Goal: Task Accomplishment & Management: Use online tool/utility

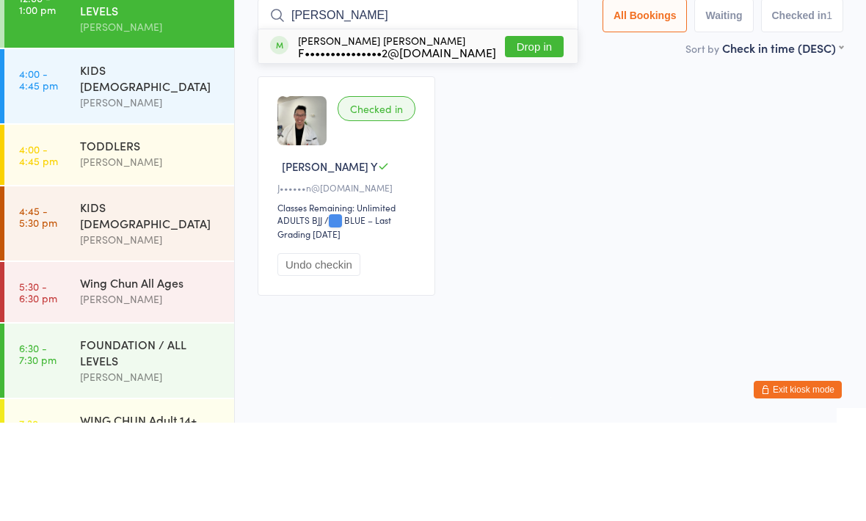
type input "Pia"
click at [526, 134] on button "Drop in" at bounding box center [534, 144] width 59 height 21
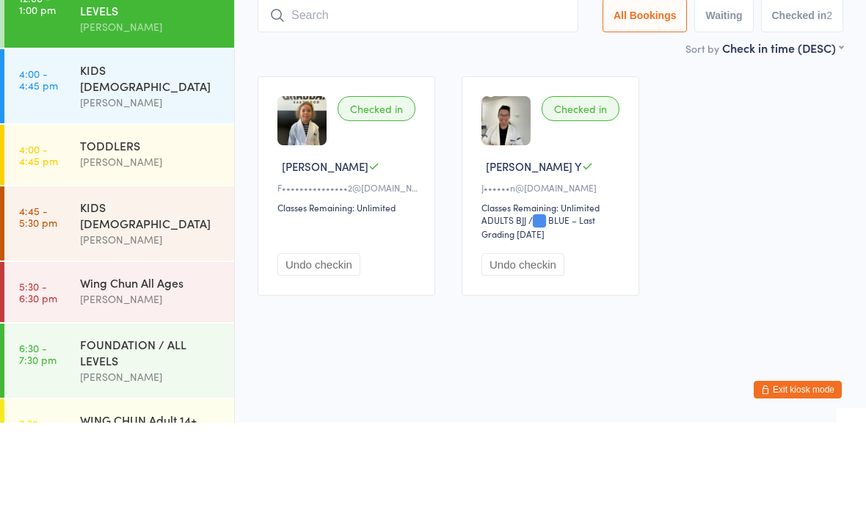
click at [771, 161] on div "Checked in Pia C F•••••••••••••••2@gmail.com Classes Remaining: Unlimited Undo …" at bounding box center [550, 284] width 612 height 246
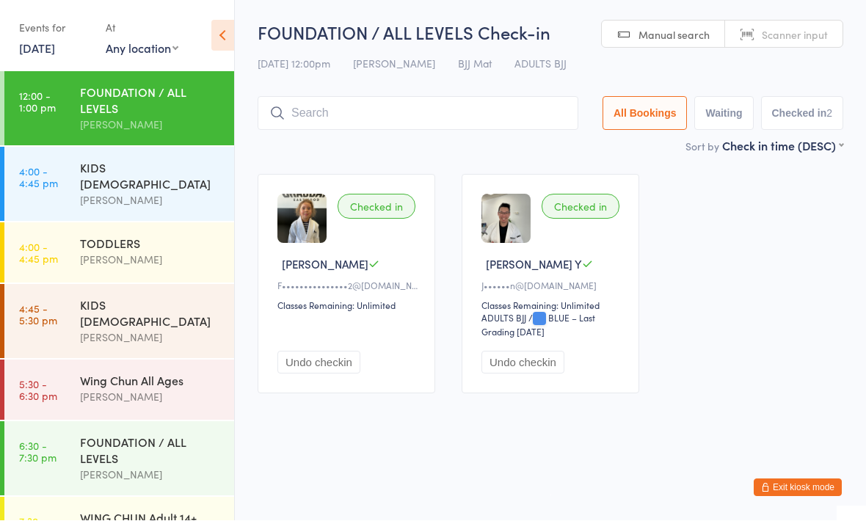
click at [148, 330] on div "[PERSON_NAME]" at bounding box center [151, 338] width 142 height 17
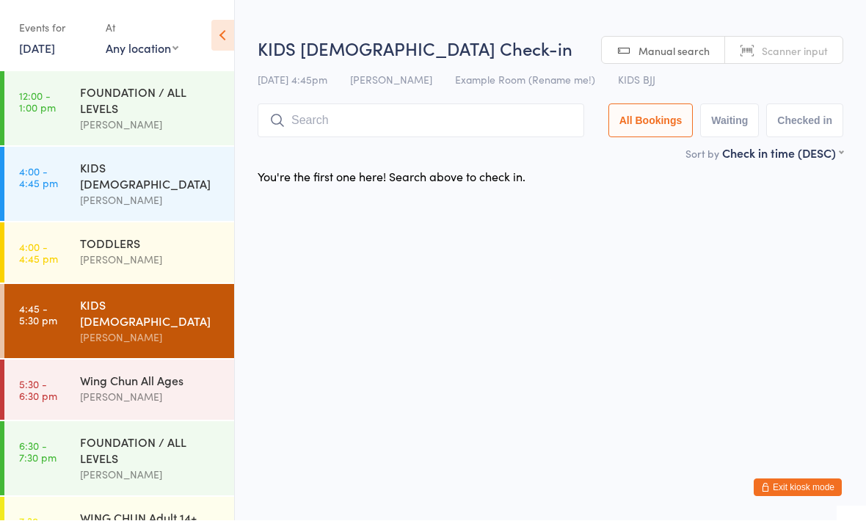
click at [375, 128] on input "search" at bounding box center [421, 121] width 327 height 34
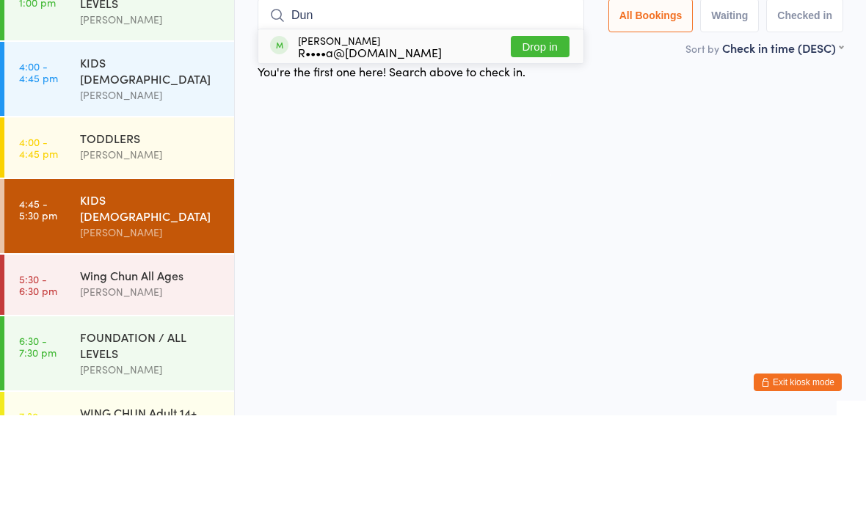
type input "Dun"
click at [528, 142] on button "Drop in" at bounding box center [540, 152] width 59 height 21
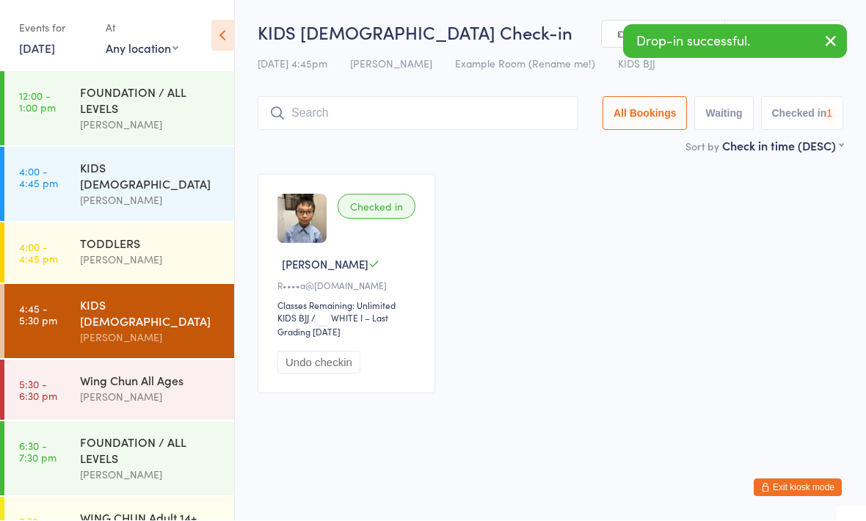
click at [169, 373] on div "Wing Chun All Ages" at bounding box center [151, 381] width 142 height 16
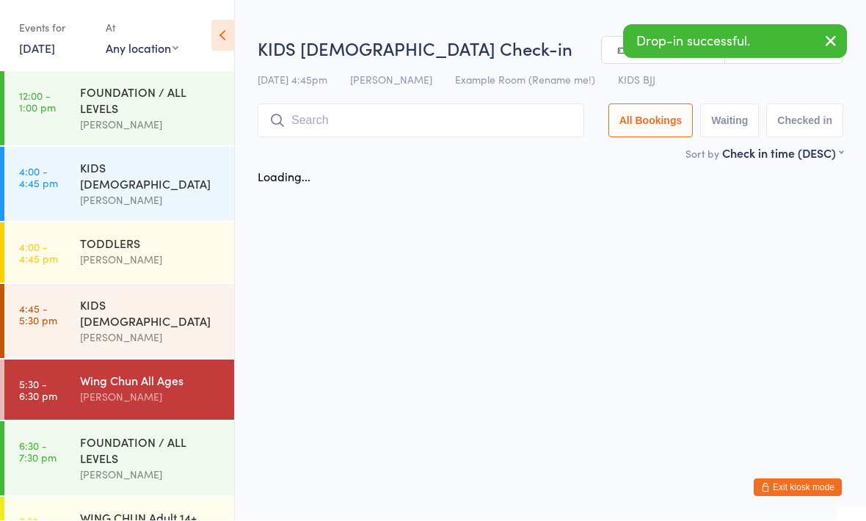
click at [375, 113] on input "search" at bounding box center [421, 121] width 327 height 34
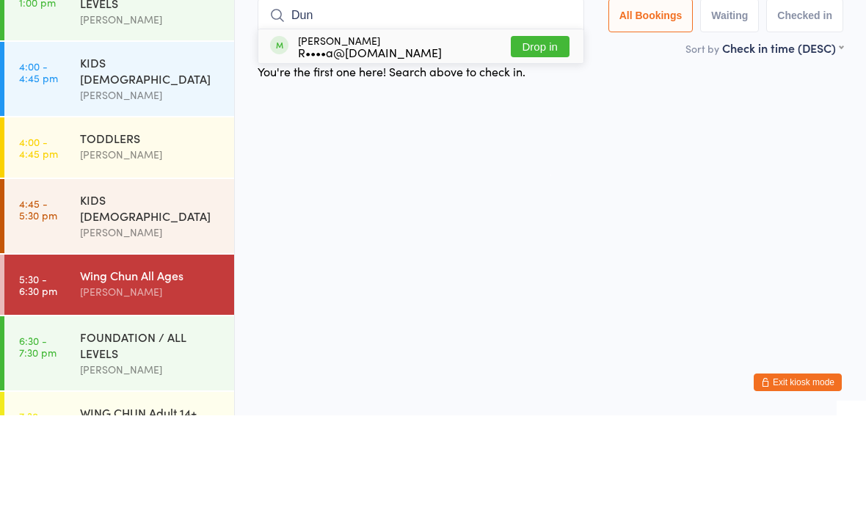
type input "Dun"
click at [537, 142] on button "Drop in" at bounding box center [540, 152] width 59 height 21
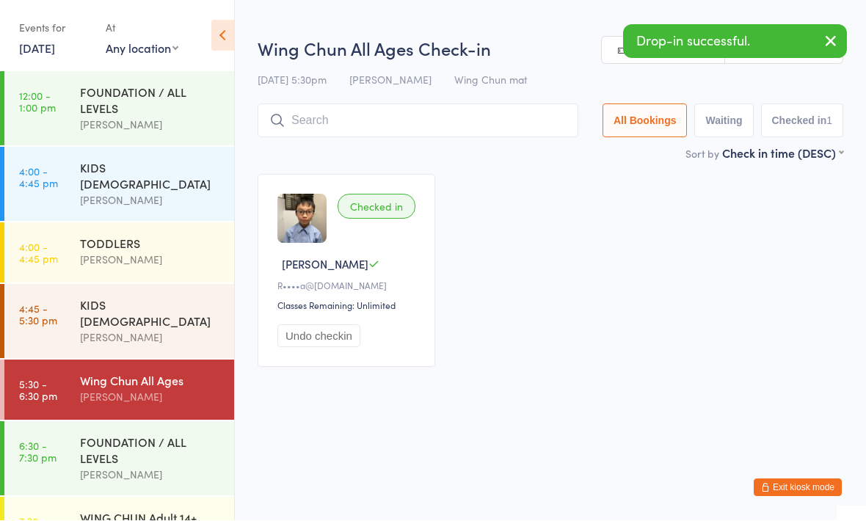
click at [161, 285] on div "KIDS 10 TO 15 YO Braddah Eastwood" at bounding box center [157, 322] width 154 height 74
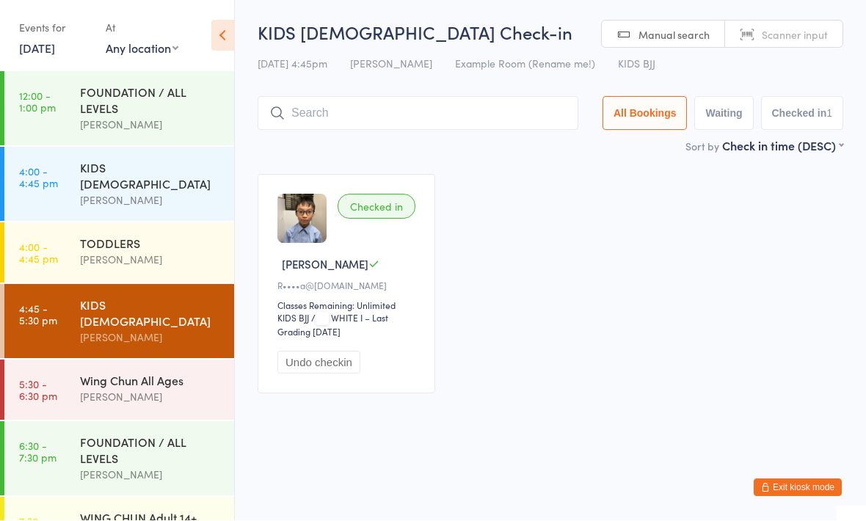
click at [384, 117] on input "search" at bounding box center [418, 114] width 321 height 34
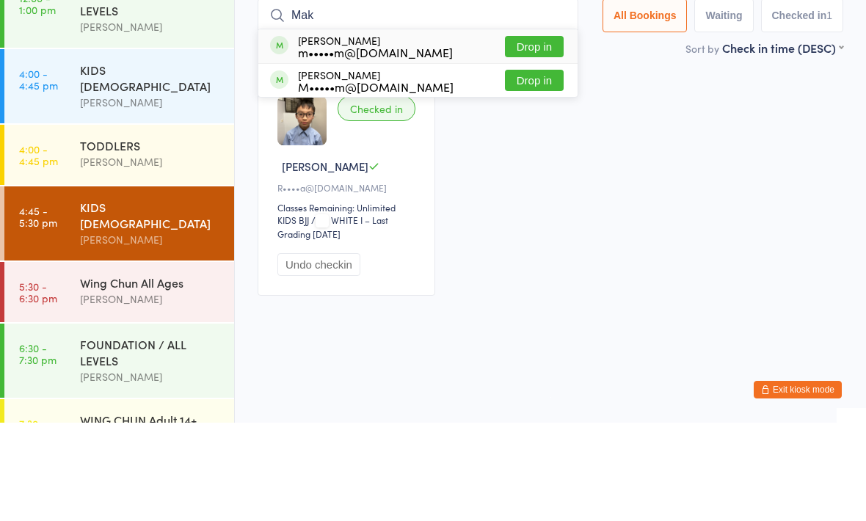
type input "Mak"
click at [341, 133] on div "Serena Mak m•••••m@gmail.com" at bounding box center [375, 144] width 155 height 23
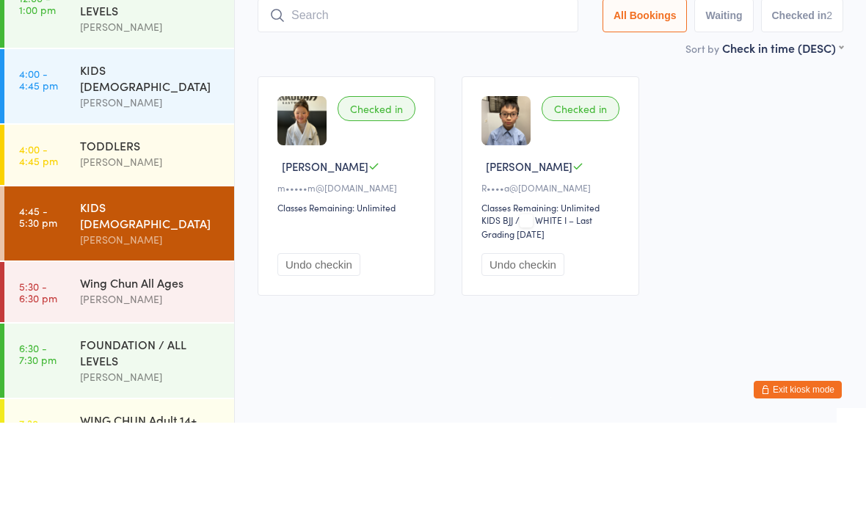
click at [448, 97] on input "search" at bounding box center [418, 114] width 321 height 34
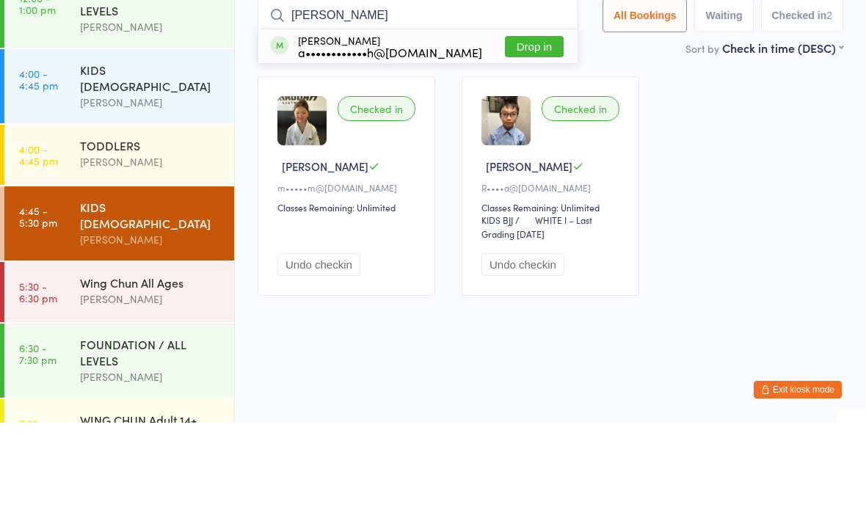
type input "Rex"
click at [443, 145] on div "a••••••••••••h@gmail.com" at bounding box center [390, 151] width 184 height 12
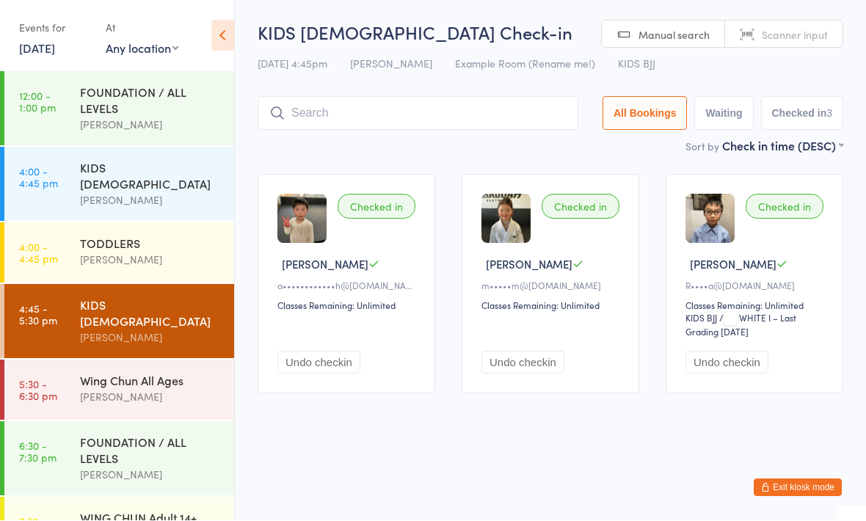
click at [443, 107] on input "search" at bounding box center [418, 114] width 321 height 34
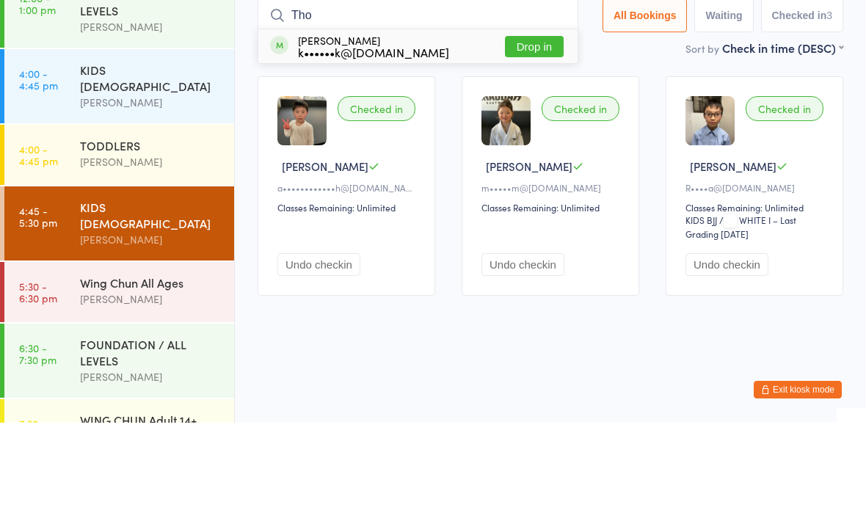
type input "Tho"
click at [534, 134] on button "Drop in" at bounding box center [534, 144] width 59 height 21
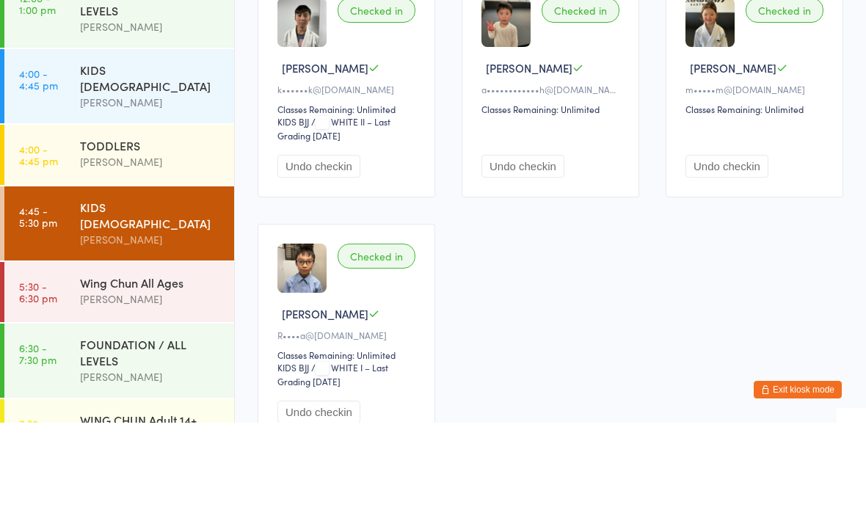
scroll to position [98, 0]
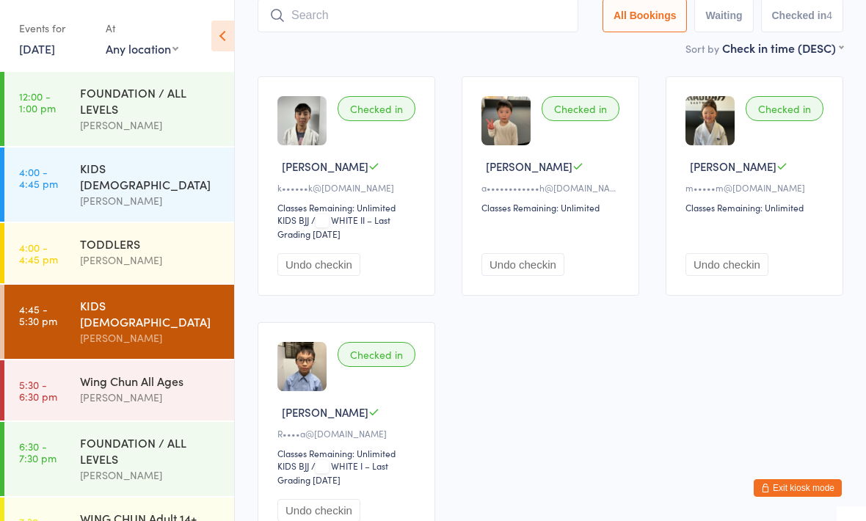
click at [449, 6] on input "search" at bounding box center [418, 16] width 321 height 34
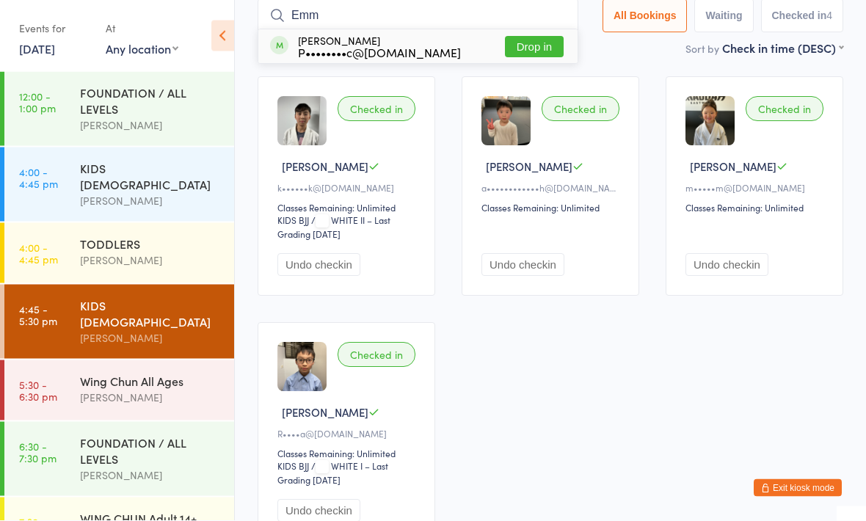
type input "Emm"
click at [530, 46] on button "Drop in" at bounding box center [534, 47] width 59 height 21
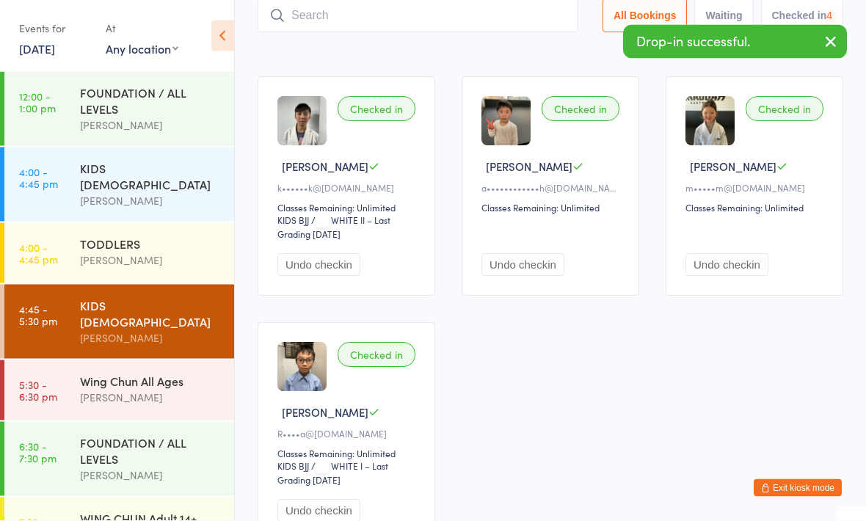
scroll to position [98, 0]
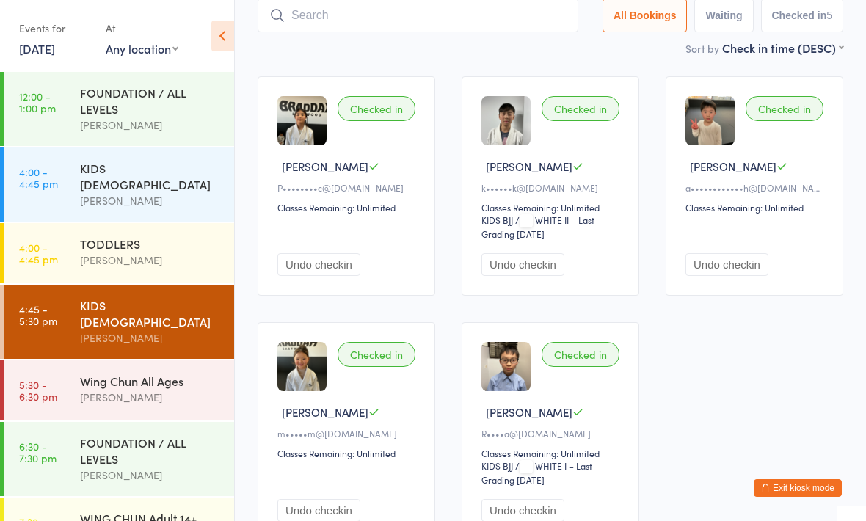
click at [495, 10] on input "search" at bounding box center [418, 16] width 321 height 34
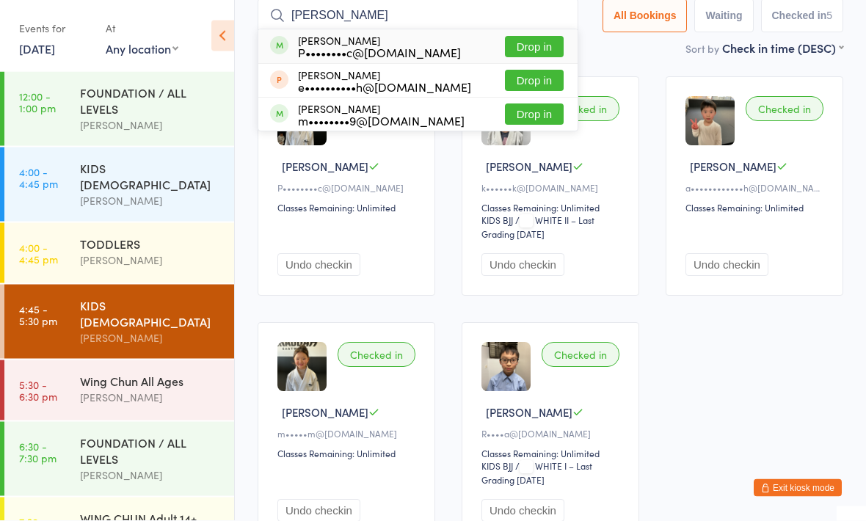
type input "Evan"
click at [319, 49] on div "P••••••••c@gmail.com" at bounding box center [379, 53] width 163 height 12
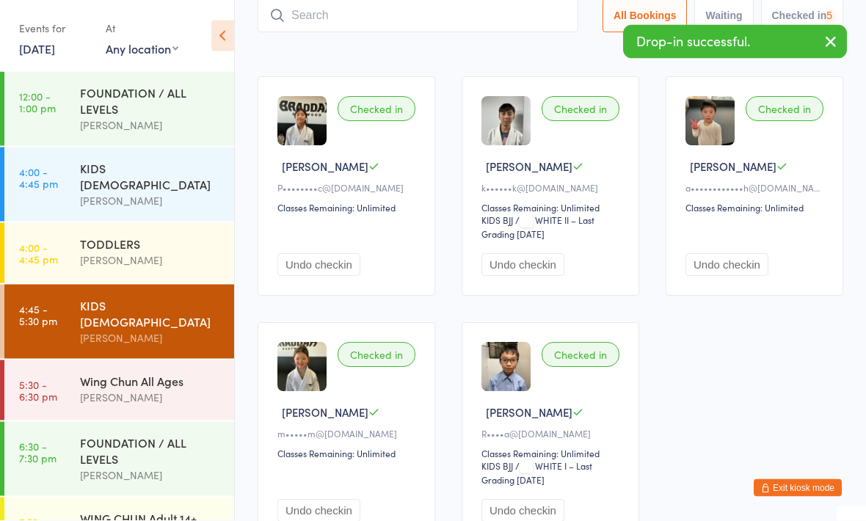
scroll to position [98, 0]
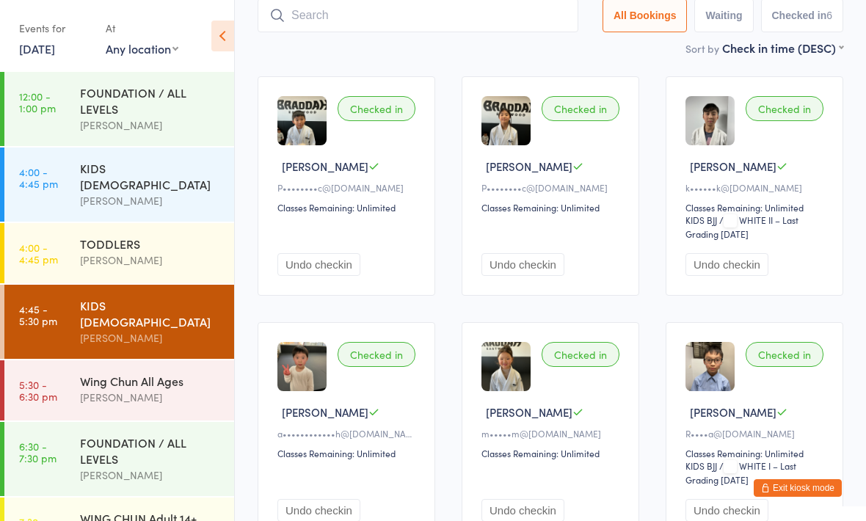
click at [530, 134] on img at bounding box center [505, 120] width 49 height 49
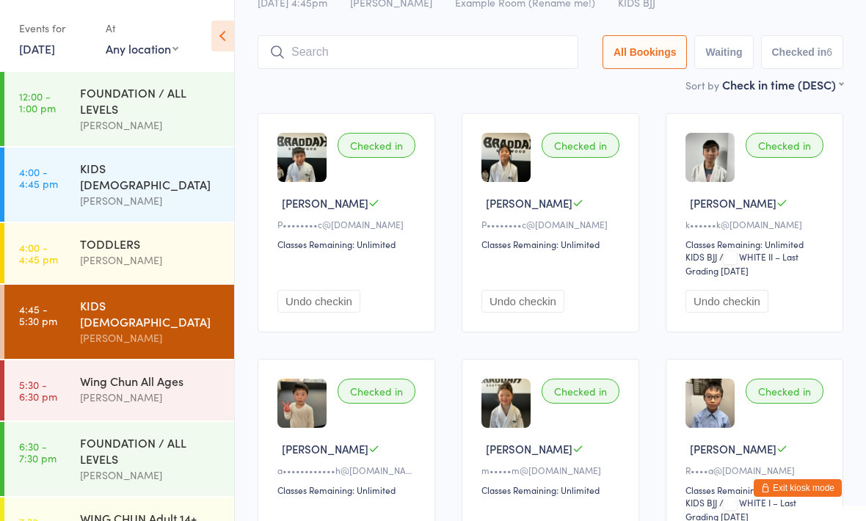
scroll to position [78, 0]
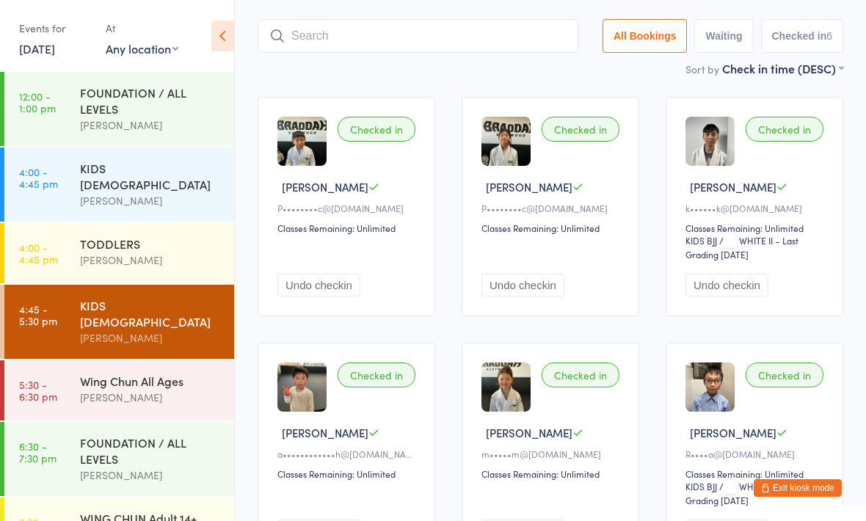
click at [186, 373] on div "Wing Chun All Ages" at bounding box center [151, 381] width 142 height 16
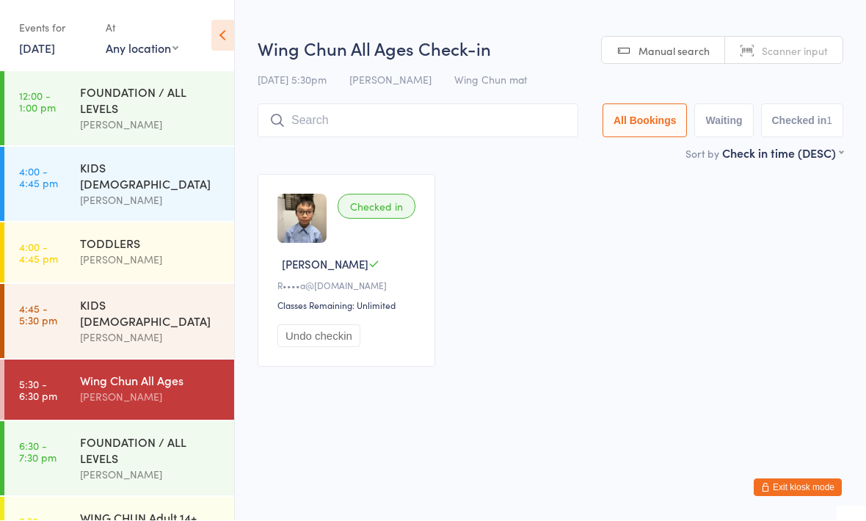
click at [94, 297] on div "KIDS [DEMOGRAPHIC_DATA]" at bounding box center [151, 313] width 142 height 32
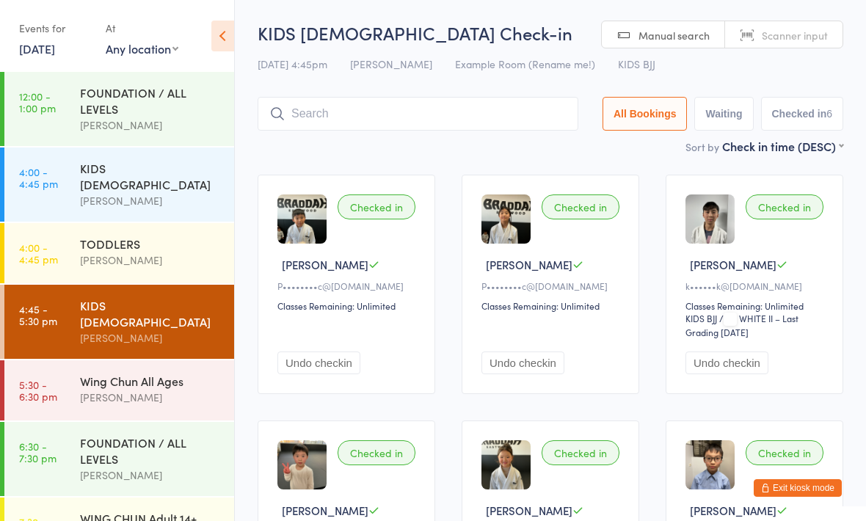
click at [439, 109] on input "search" at bounding box center [418, 114] width 321 height 34
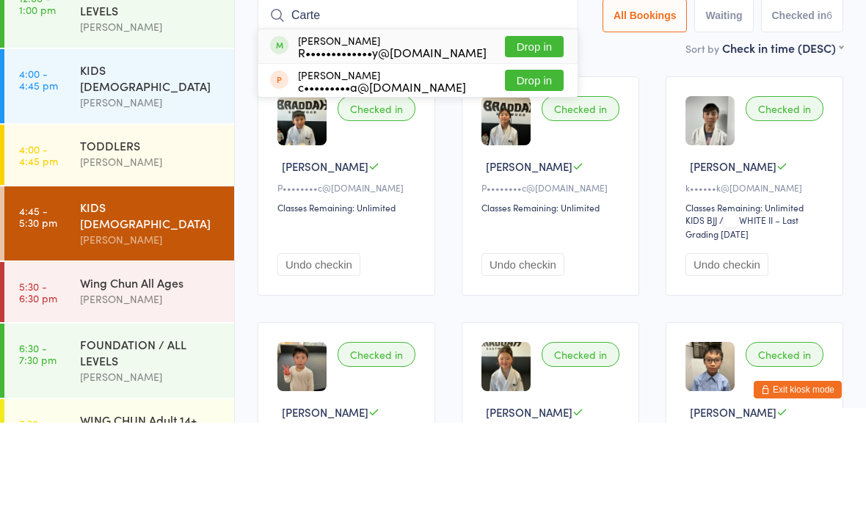
type input "Carte"
click at [374, 133] on div "Carter Osmotherly R•••••••••••••y@gmail.com" at bounding box center [392, 144] width 189 height 23
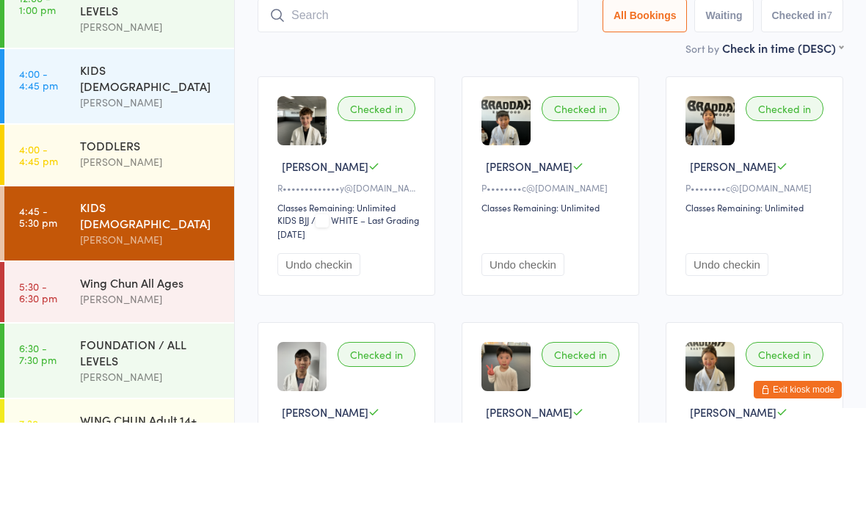
type input "A"
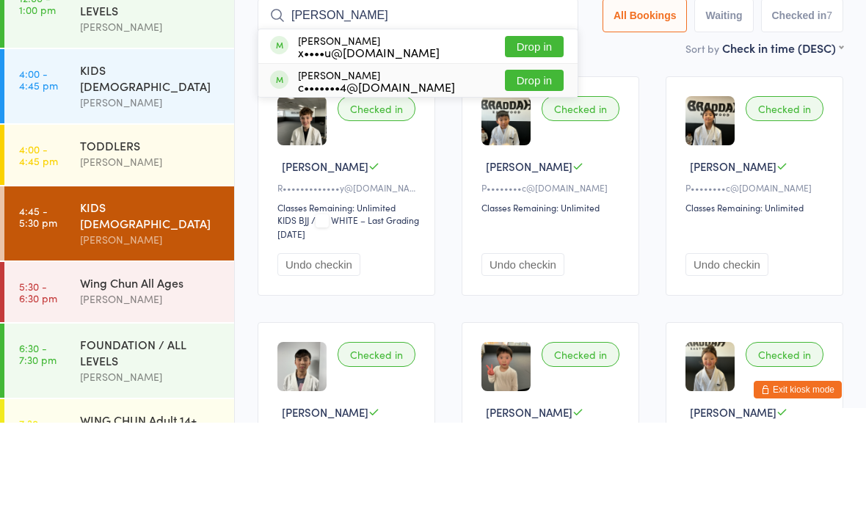
type input "Willi"
click at [394, 179] on div "c•••••••4@gmail.com" at bounding box center [376, 185] width 157 height 12
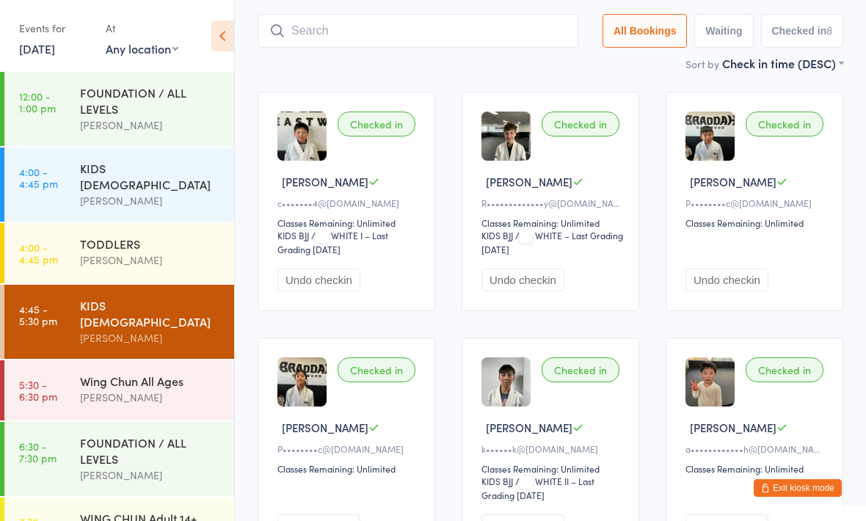
scroll to position [82, 0]
click at [715, 125] on img at bounding box center [709, 136] width 49 height 49
click at [801, 497] on button "Exit kiosk mode" at bounding box center [798, 488] width 88 height 18
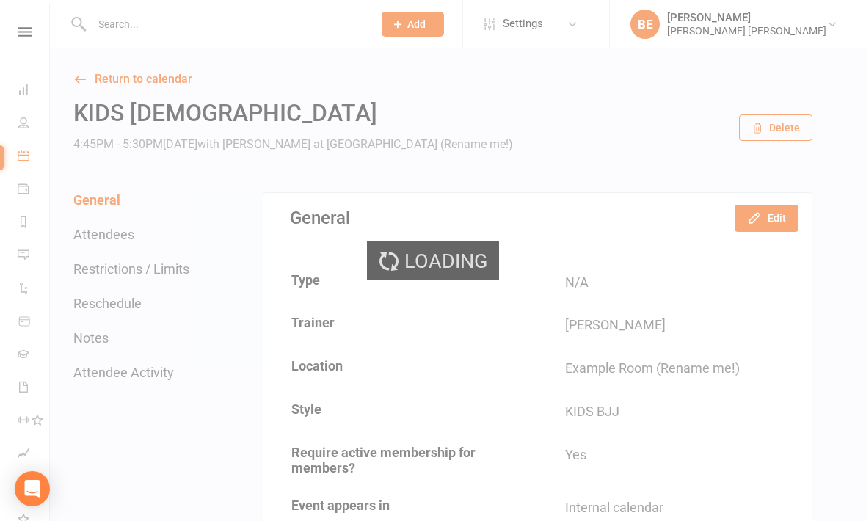
click at [26, 131] on div "Loading" at bounding box center [433, 260] width 866 height 521
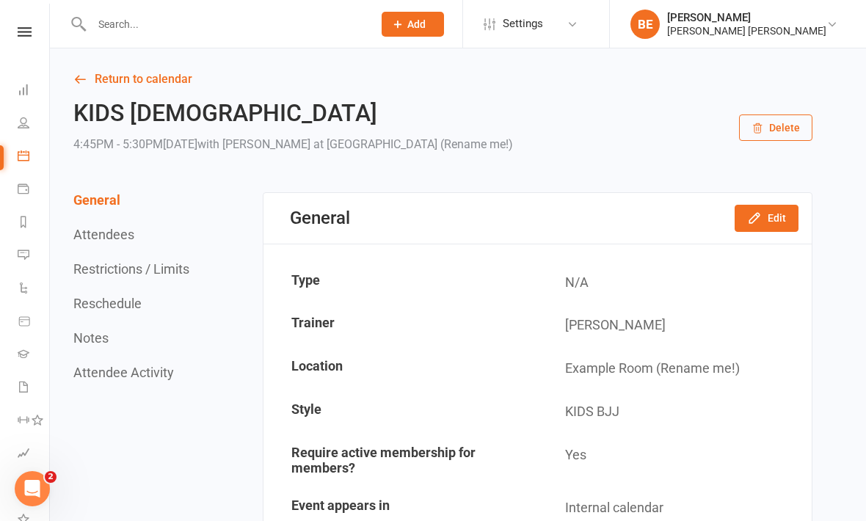
click at [32, 346] on link "Gradings" at bounding box center [34, 355] width 33 height 33
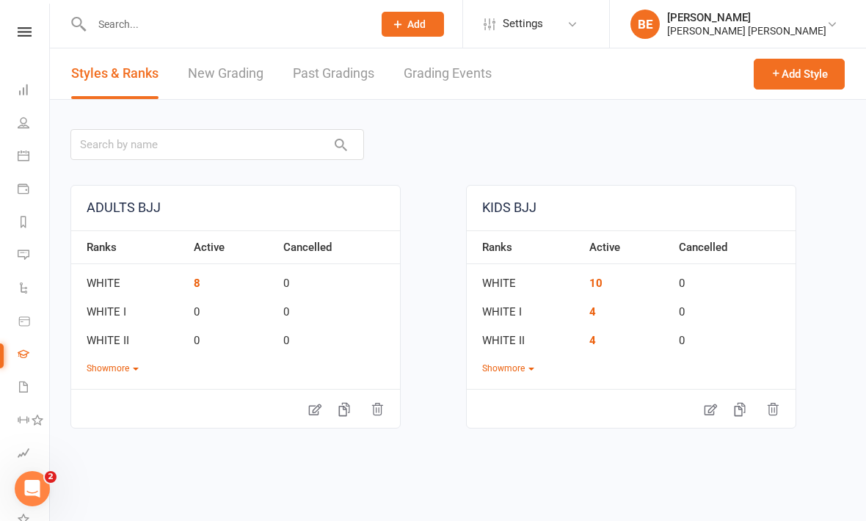
click at [239, 76] on link "New Grading" at bounding box center [226, 73] width 76 height 51
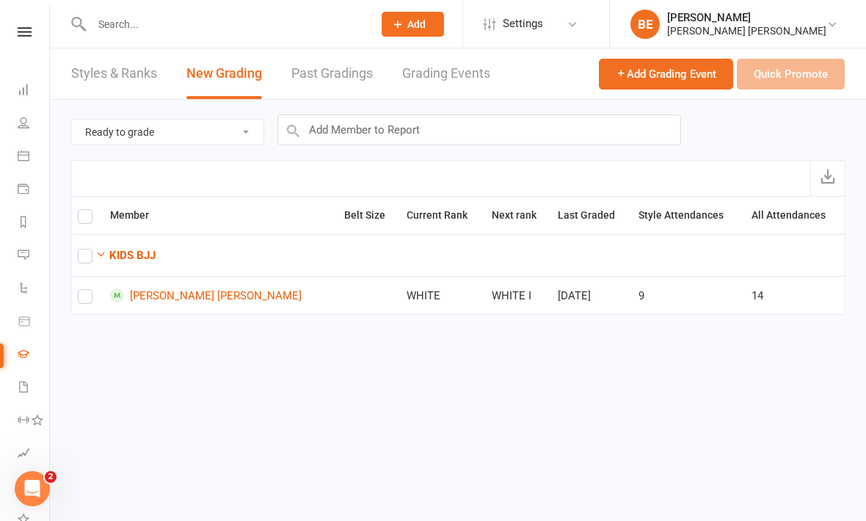
click at [211, 295] on link "Godfrey Lai Ho Cheng" at bounding box center [221, 295] width 222 height 14
click at [28, 446] on icon at bounding box center [24, 448] width 12 height 12
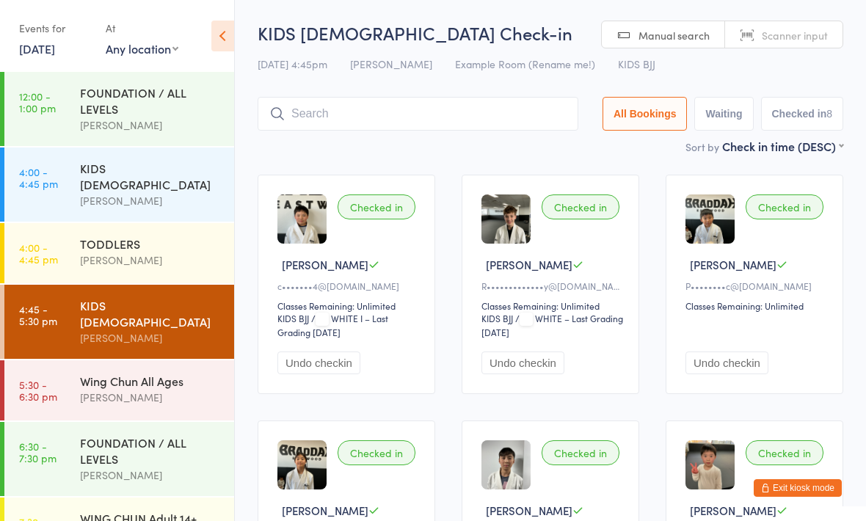
click at [430, 143] on div "Sort by Check in time (DESC) First name (ASC) First name (DESC) Last name (ASC)…" at bounding box center [551, 146] width 586 height 16
click at [448, 122] on input "search" at bounding box center [418, 114] width 321 height 34
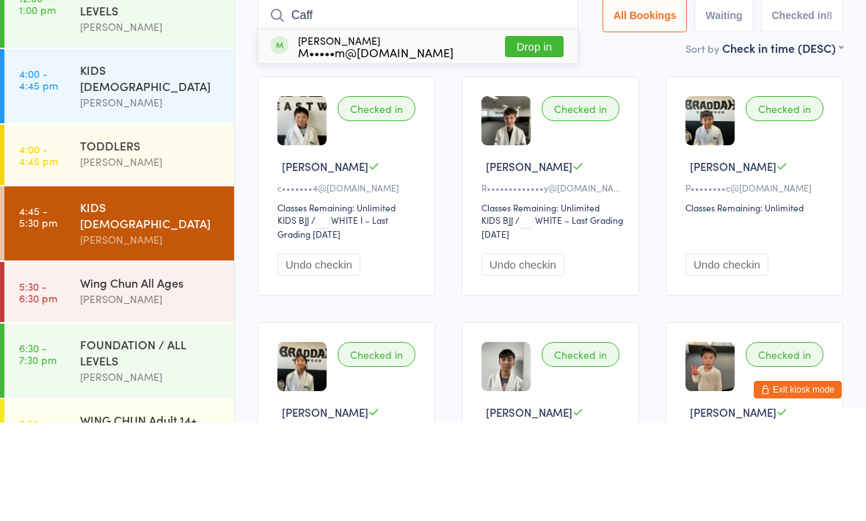
type input "Caff"
click at [521, 134] on button "Drop in" at bounding box center [534, 144] width 59 height 21
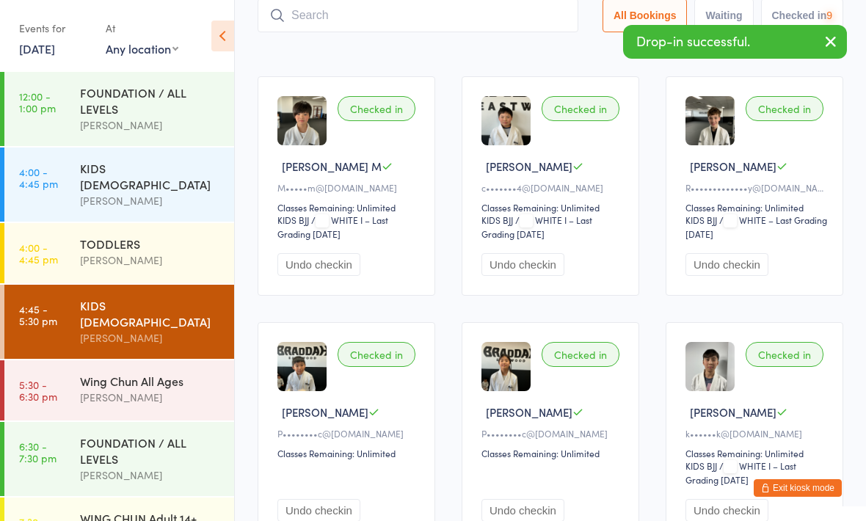
click at [102, 373] on div "Wing Chun All Ages" at bounding box center [151, 381] width 142 height 16
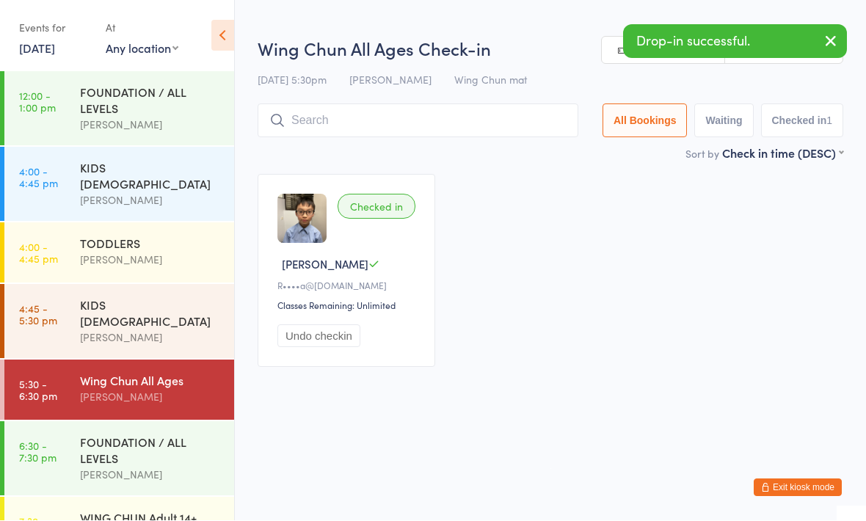
click at [451, 111] on input "search" at bounding box center [418, 121] width 321 height 34
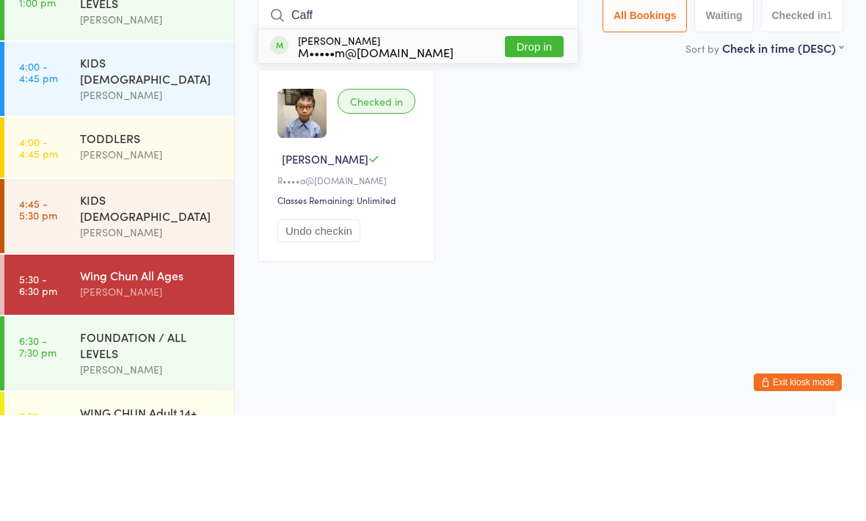
type input "Caff"
click at [532, 142] on button "Drop in" at bounding box center [534, 152] width 59 height 21
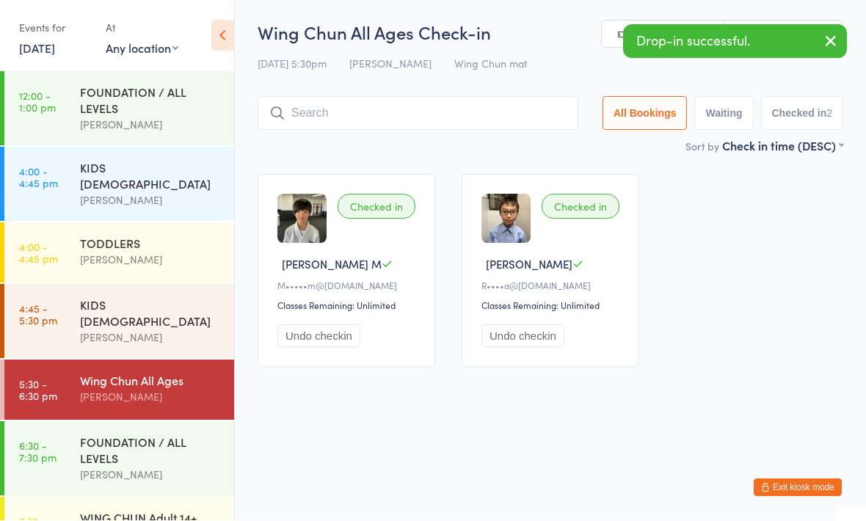
click at [325, 113] on input "search" at bounding box center [418, 114] width 321 height 34
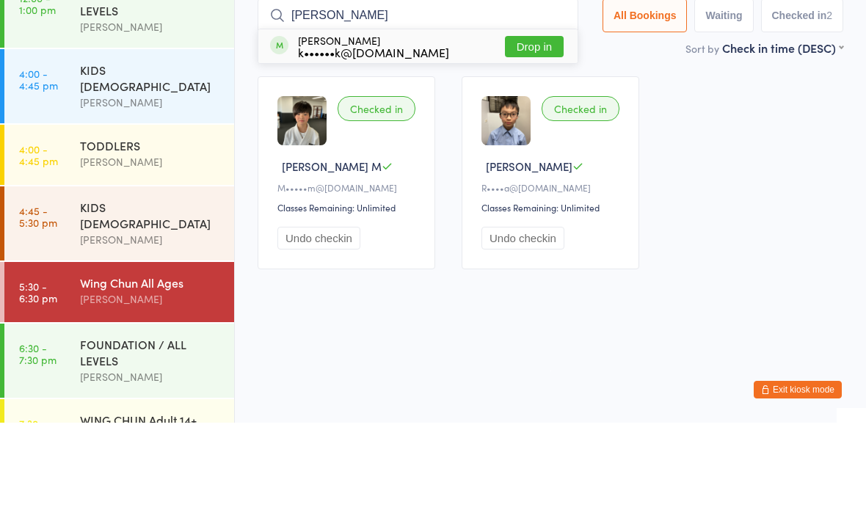
click at [539, 97] on input "Thomas" at bounding box center [418, 114] width 321 height 34
type input "Thomas"
click at [526, 134] on button "Drop in" at bounding box center [534, 144] width 59 height 21
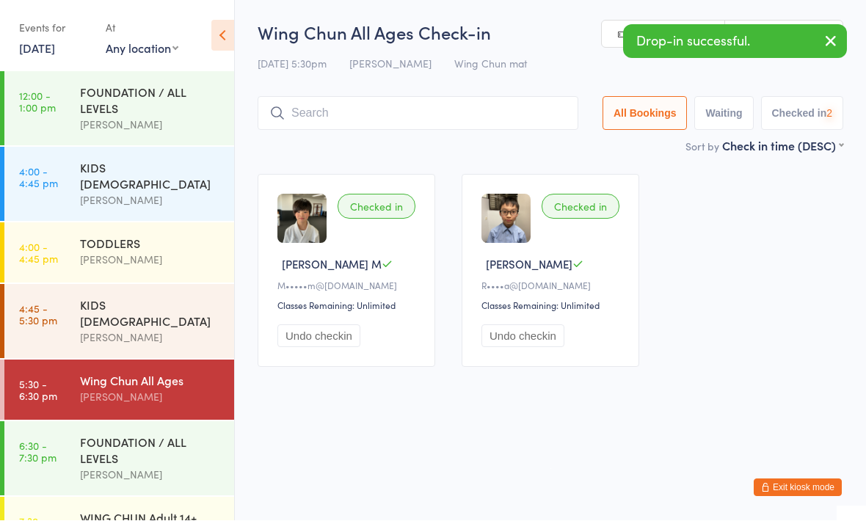
click at [441, 111] on input "search" at bounding box center [418, 114] width 321 height 34
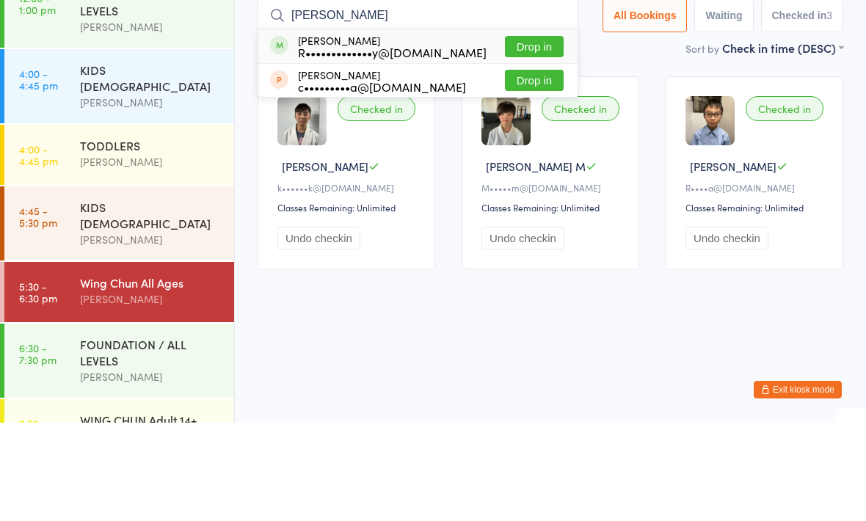
type input "Carter"
click at [529, 134] on button "Drop in" at bounding box center [534, 144] width 59 height 21
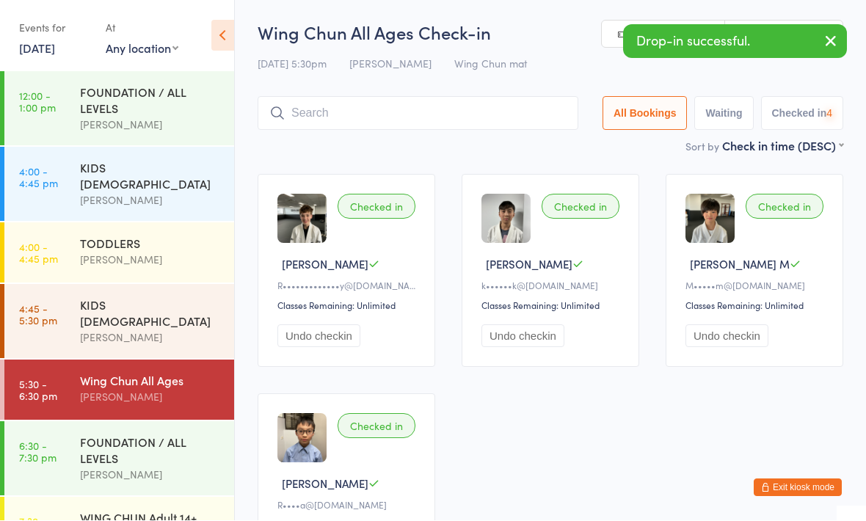
scroll to position [1, 0]
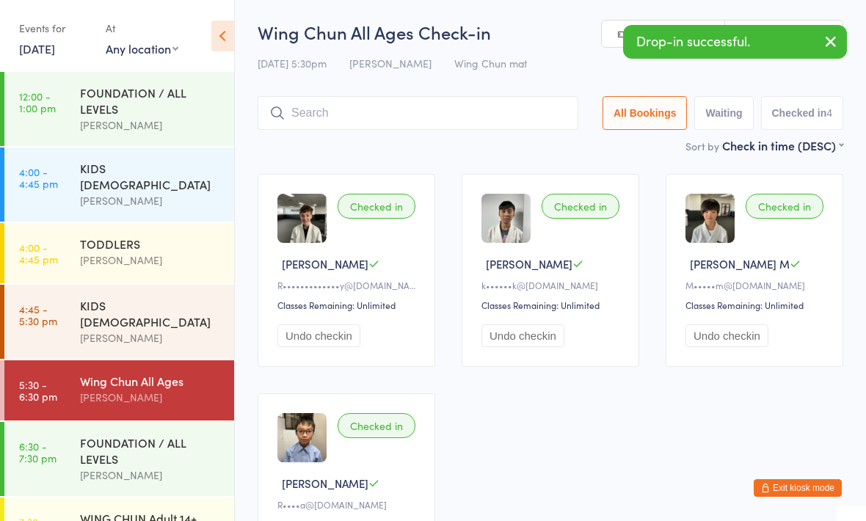
click at [313, 130] on input "search" at bounding box center [418, 113] width 321 height 34
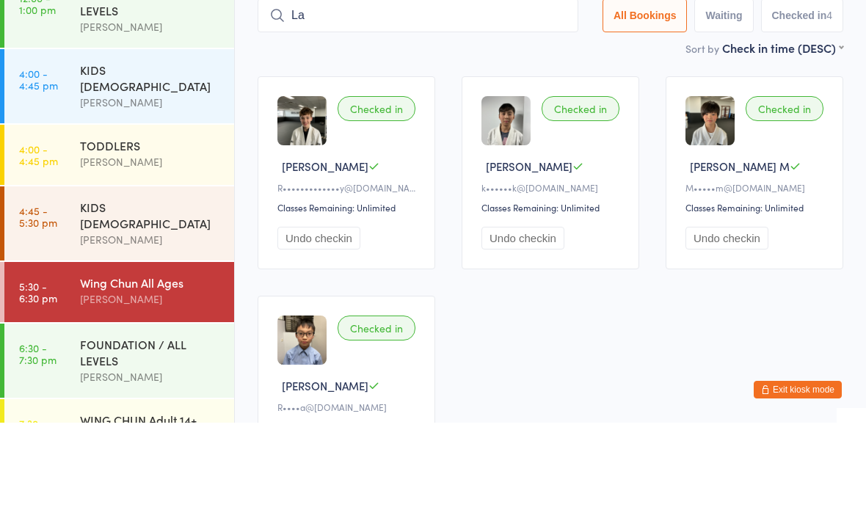
type input "L"
click at [293, 194] on img at bounding box center [301, 218] width 49 height 49
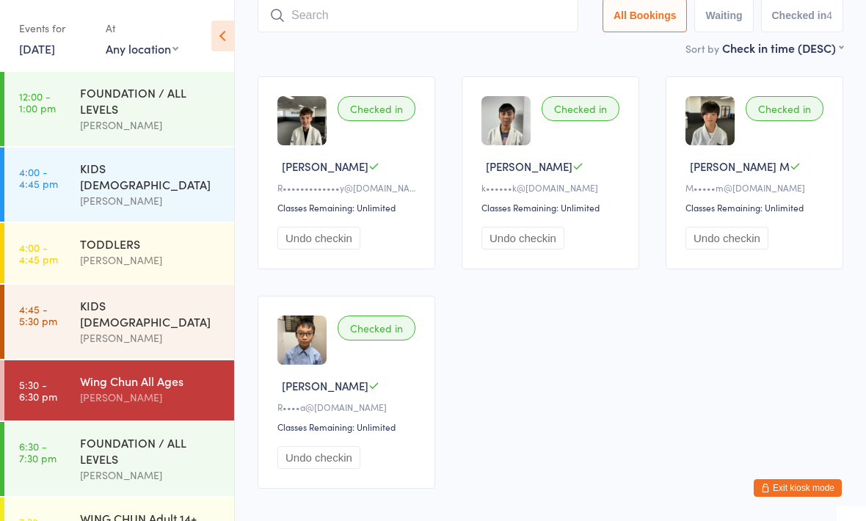
click at [784, 490] on button "Exit kiosk mode" at bounding box center [798, 488] width 88 height 18
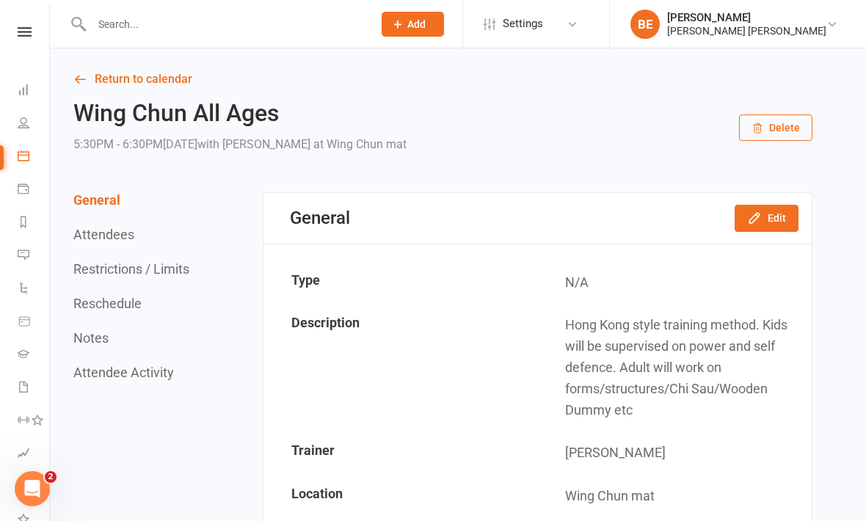
click at [24, 137] on link "People" at bounding box center [34, 124] width 33 height 33
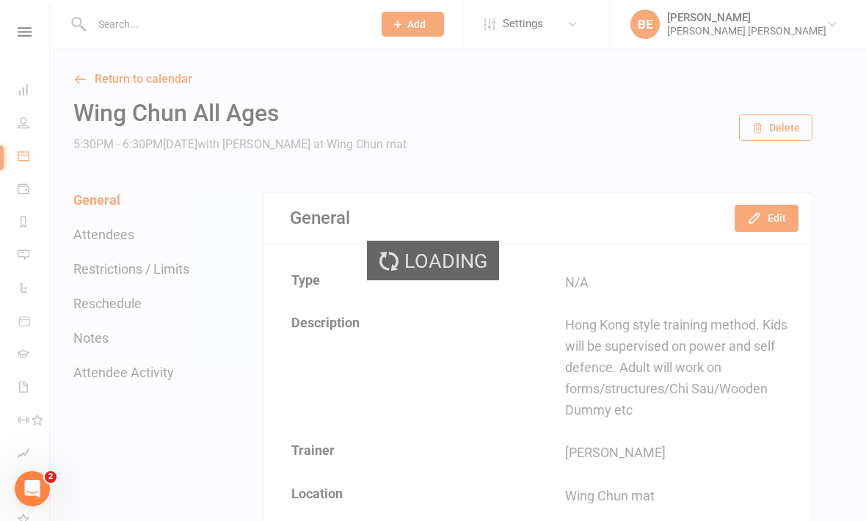
select select "50"
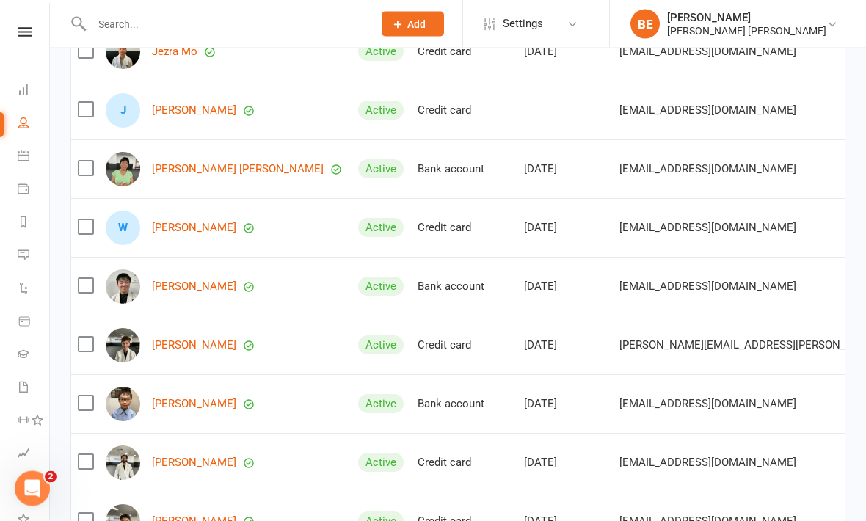
scroll to position [1532, 0]
click at [18, 34] on icon at bounding box center [25, 32] width 14 height 10
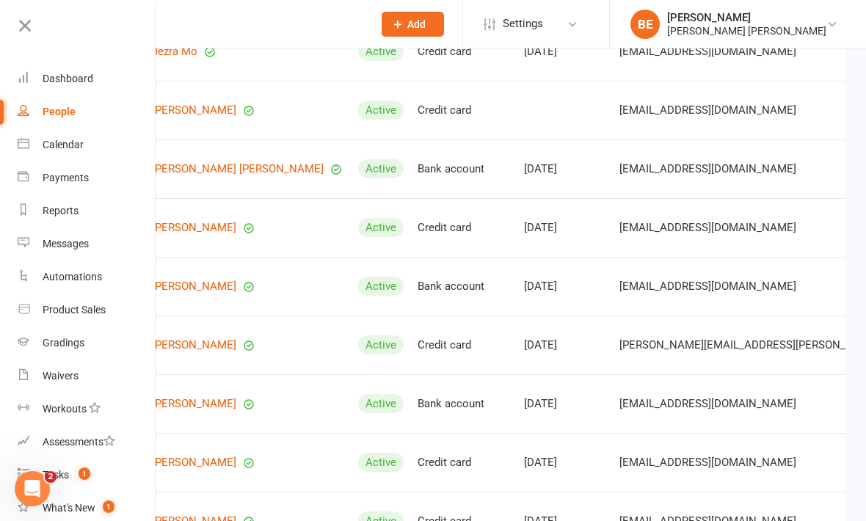
click at [22, 18] on icon at bounding box center [25, 25] width 21 height 21
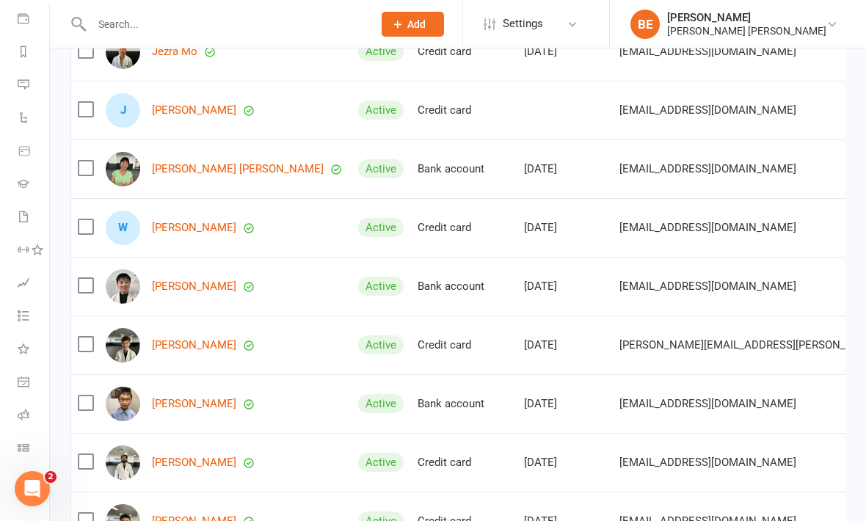
scroll to position [170, 0]
click at [14, 450] on li "Class check-in" at bounding box center [24, 449] width 49 height 33
click at [25, 441] on link "Class check-in" at bounding box center [34, 449] width 33 height 33
